Goal: Communication & Community: Answer question/provide support

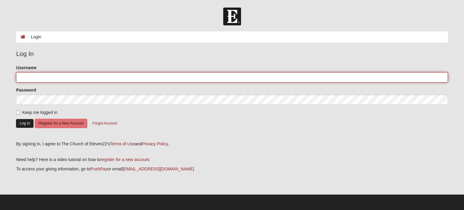
type input "yanngerville"
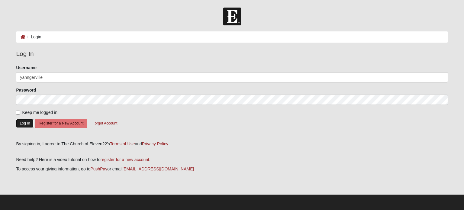
click at [22, 123] on button "Log In" at bounding box center [25, 123] width 18 height 9
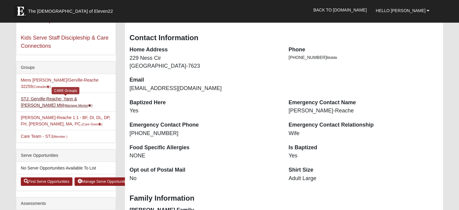
scroll to position [91, 0]
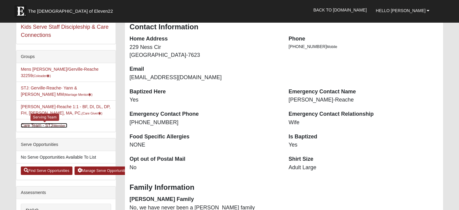
click at [53, 125] on link "Care Team - STJ (Member )" at bounding box center [44, 125] width 46 height 5
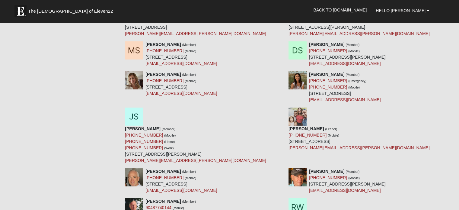
scroll to position [1754, 0]
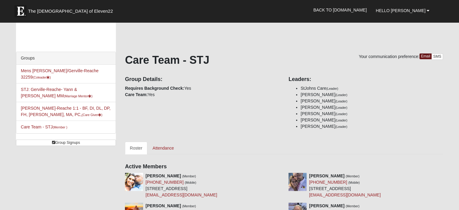
scroll to position [0, 0]
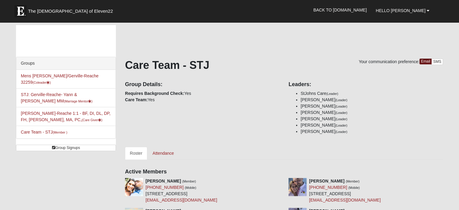
drag, startPoint x: 38, startPoint y: 54, endPoint x: 42, endPoint y: 29, distance: 26.0
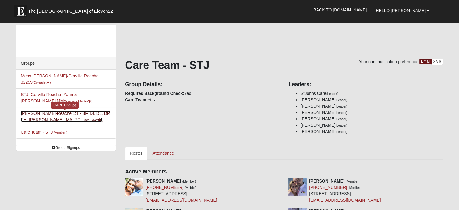
click at [45, 113] on link "Yann Gerville-Reache 1:1 - BF, DI, DL, DP, FH, LI, MA, PC, (Care Giver )" at bounding box center [66, 116] width 90 height 11
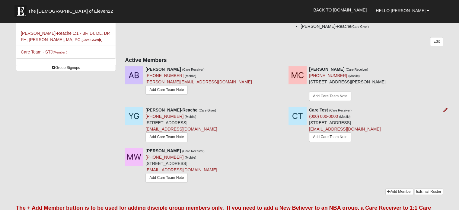
scroll to position [91, 0]
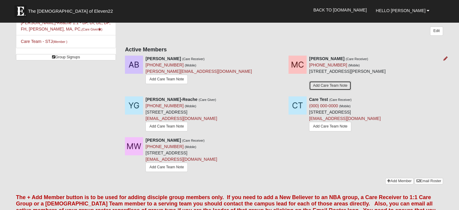
click at [330, 85] on link "Add Care Team Note" at bounding box center [330, 85] width 42 height 9
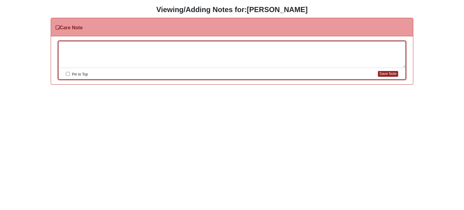
click at [83, 48] on div at bounding box center [232, 54] width 346 height 27
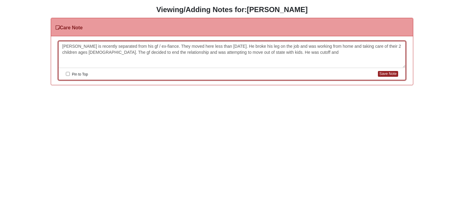
click at [103, 52] on div "[PERSON_NAME] is recently separated from his gf / ex-fiance. They moved here le…" at bounding box center [232, 54] width 346 height 27
click at [357, 52] on div "[PERSON_NAME] is recently separated from his gf / ex-fiance. They moved here le…" at bounding box center [232, 54] width 346 height 27
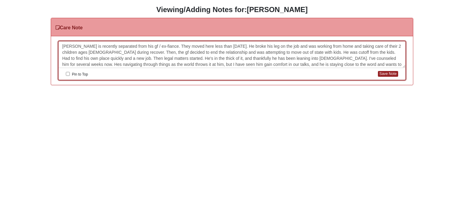
scroll to position [1, 0]
click at [325, 62] on div "Marcus is recently separated from his gf / ex-fiance. They moved here less than…" at bounding box center [232, 54] width 346 height 27
click at [355, 62] on div "Marcus is recently separated from his gf / ex-fiance. They moved here less than…" at bounding box center [232, 54] width 346 height 27
click at [393, 61] on div "Marcus is recently separated from his gf / ex-fiance. They moved here less than…" at bounding box center [232, 54] width 346 height 27
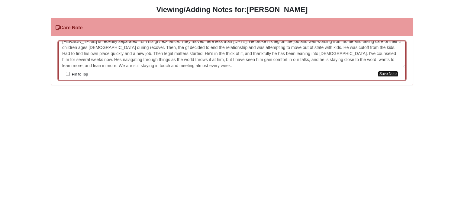
click at [385, 74] on button "Save Note" at bounding box center [388, 74] width 20 height 6
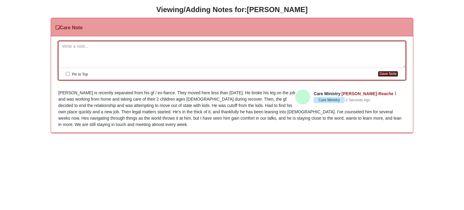
scroll to position [0, 0]
click at [195, 11] on h3 "Viewing/Adding Notes for: Marcus Canty" at bounding box center [232, 9] width 455 height 9
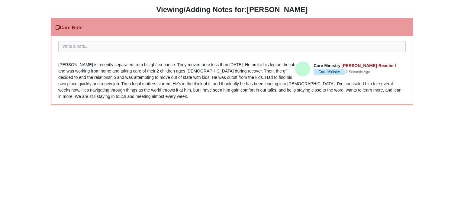
click at [72, 25] on h3 "Care Note" at bounding box center [69, 28] width 27 height 6
click at [311, 111] on html "HTML Content Viewing/Adding Notes for: Marcus Canty Care Note Please correct th…" at bounding box center [232, 55] width 464 height 111
click at [67, 27] on h3 "Care Note" at bounding box center [69, 28] width 27 height 6
click at [182, 10] on h3 "Viewing/Adding Notes for: Marcus Canty" at bounding box center [232, 9] width 455 height 9
click at [385, 111] on html "HTML Content Viewing/Adding Notes for: Marcus Canty Care Note Please correct th…" at bounding box center [232, 55] width 464 height 111
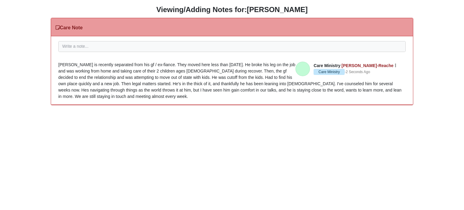
click at [87, 79] on div "Marcus is recently separated from his gf / ex-fiance. They moved here less than…" at bounding box center [231, 81] width 347 height 38
click at [185, 9] on h3 "Viewing/Adding Notes for: Marcus Canty" at bounding box center [232, 9] width 455 height 9
drag, startPoint x: 324, startPoint y: 19, endPoint x: 400, endPoint y: 42, distance: 79.7
click at [327, 19] on div "Care Note" at bounding box center [232, 27] width 362 height 18
click at [413, 91] on div "HTML Content Viewing/Adding Notes for: Marcus Canty Care Note Please correct th…" at bounding box center [232, 55] width 455 height 100
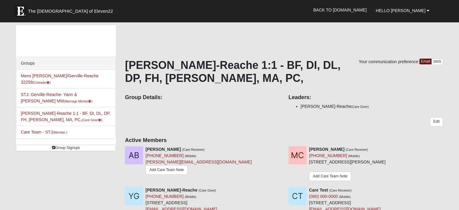
scroll to position [91, 0]
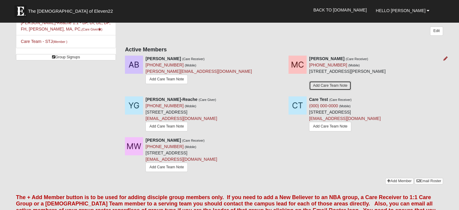
click at [330, 85] on link "Add Care Team Note" at bounding box center [330, 85] width 42 height 9
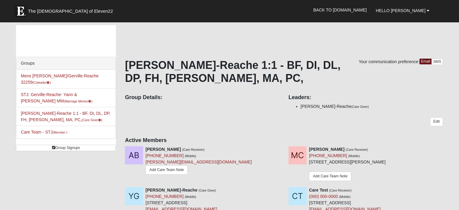
scroll to position [91, 0]
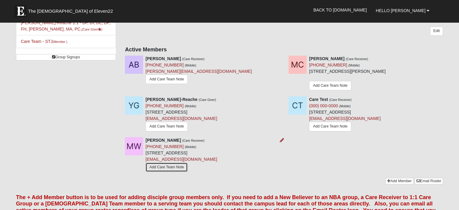
click at [169, 168] on link "Add Care Team Note" at bounding box center [166, 166] width 42 height 9
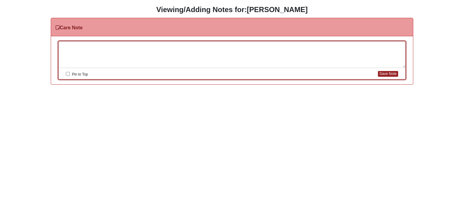
click at [109, 46] on div at bounding box center [232, 54] width 346 height 27
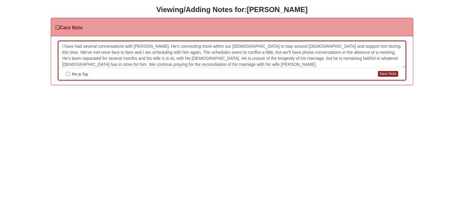
click at [380, 70] on div "Save Note" at bounding box center [386, 74] width 23 height 8
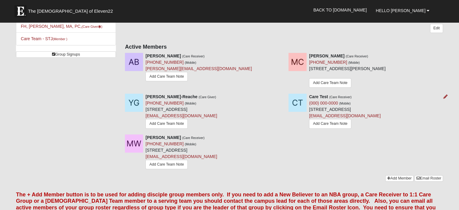
scroll to position [45, 0]
